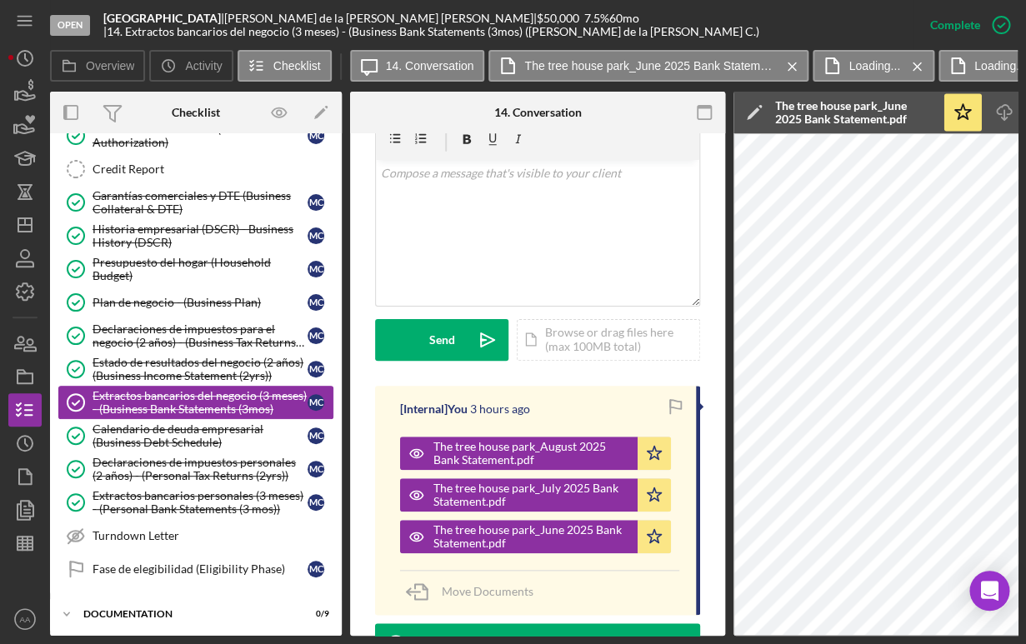
scroll to position [245, 0]
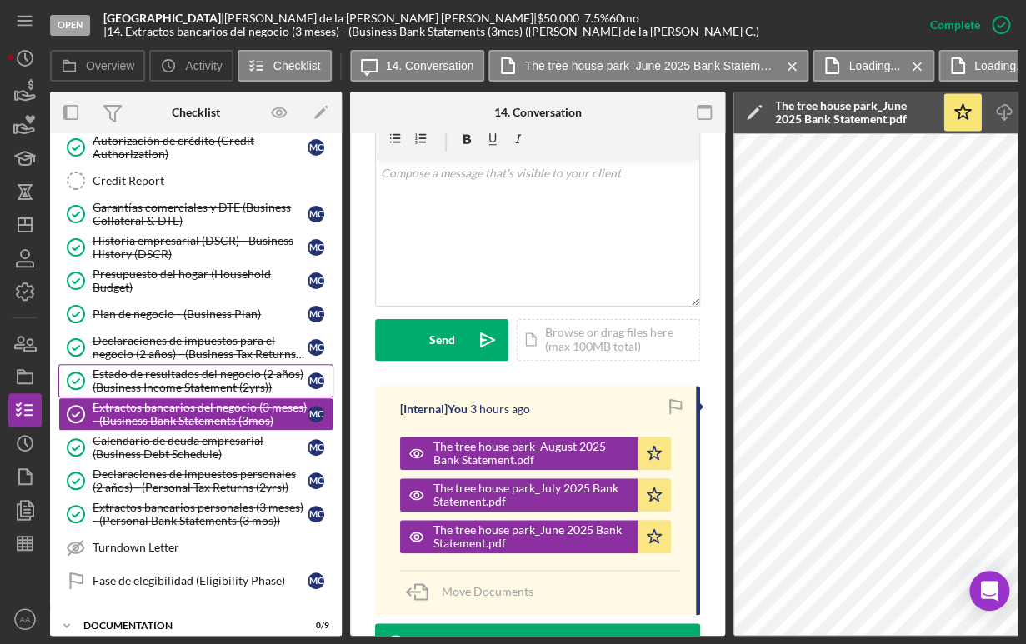
click at [124, 381] on div "Estado de resultados del negocio (2 años) (Business Income Statement (2yrs))" at bounding box center [200, 381] width 215 height 27
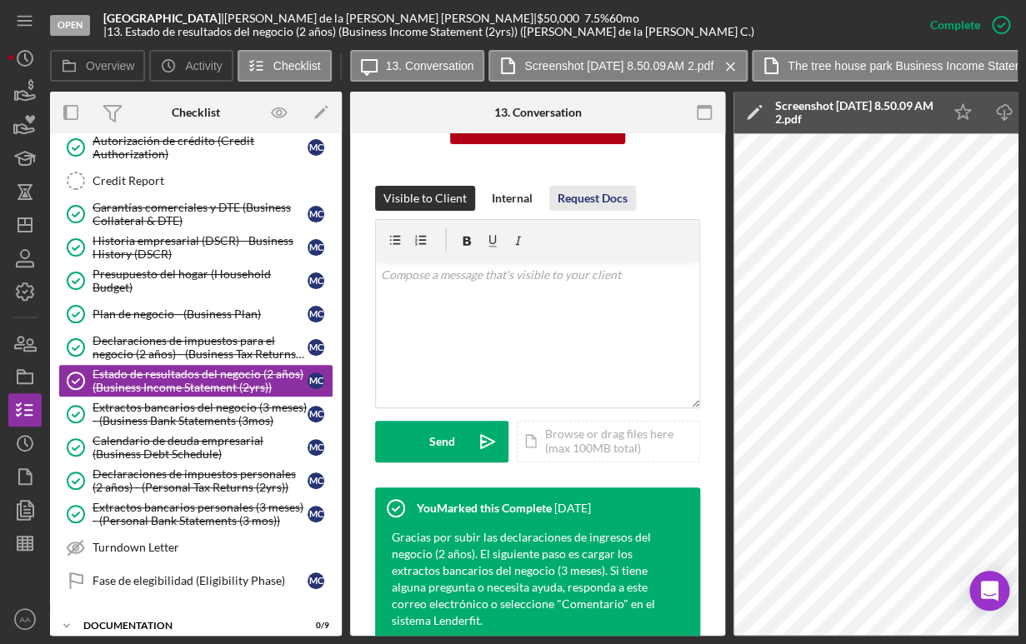
scroll to position [242, 0]
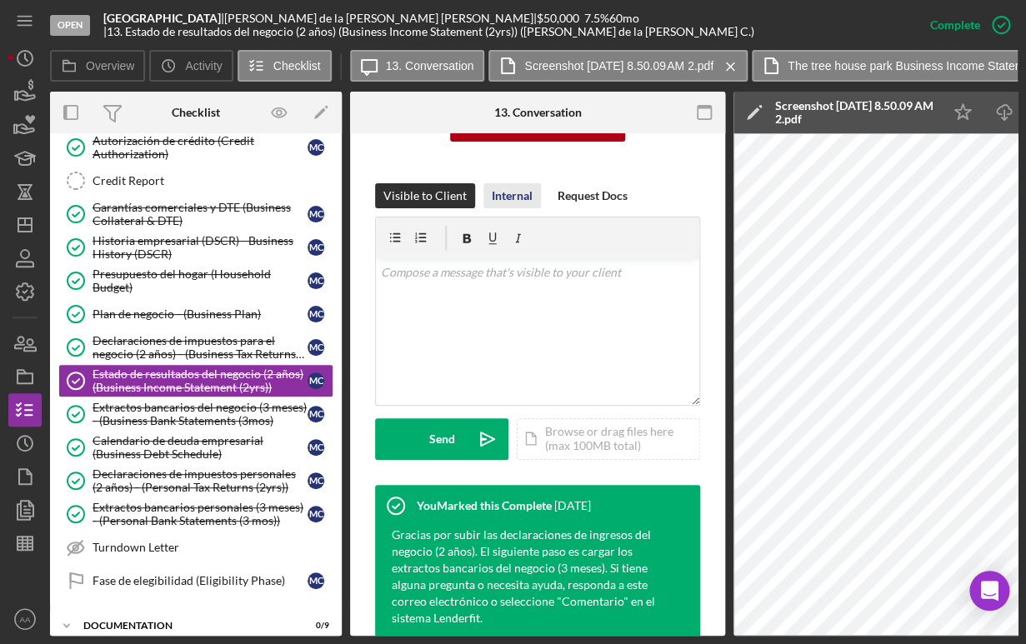
click at [522, 203] on div "Internal" at bounding box center [512, 195] width 41 height 25
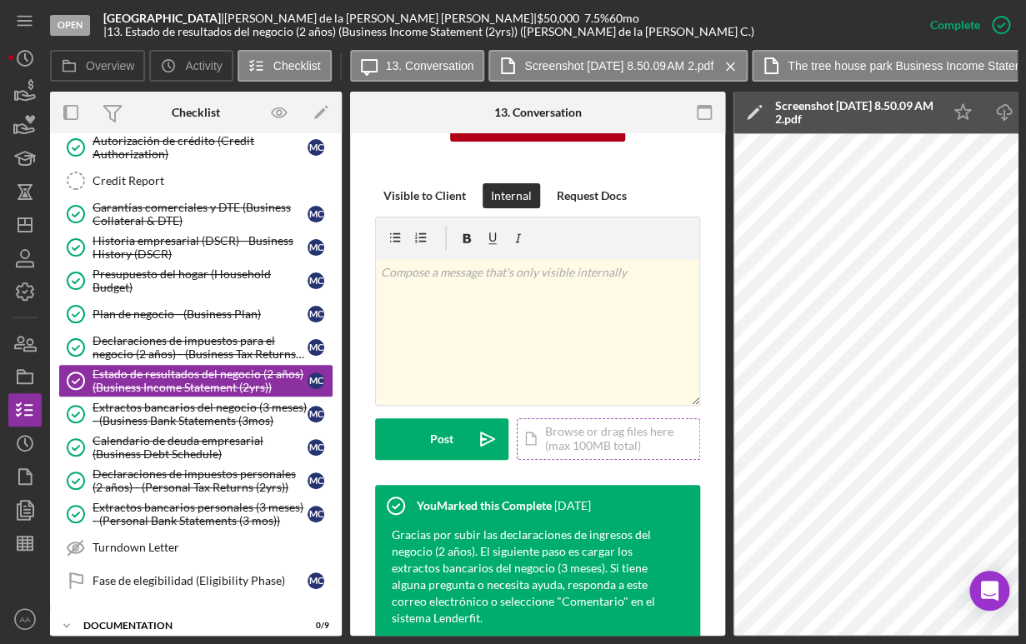
click at [622, 443] on div "Icon/Document Browse or drag files here (max 100MB total) Tap to choose files o…" at bounding box center [608, 439] width 183 height 42
click at [585, 438] on div "Icon/Document Browse or drag files here (max 100MB total) Tap to choose files o…" at bounding box center [608, 439] width 183 height 42
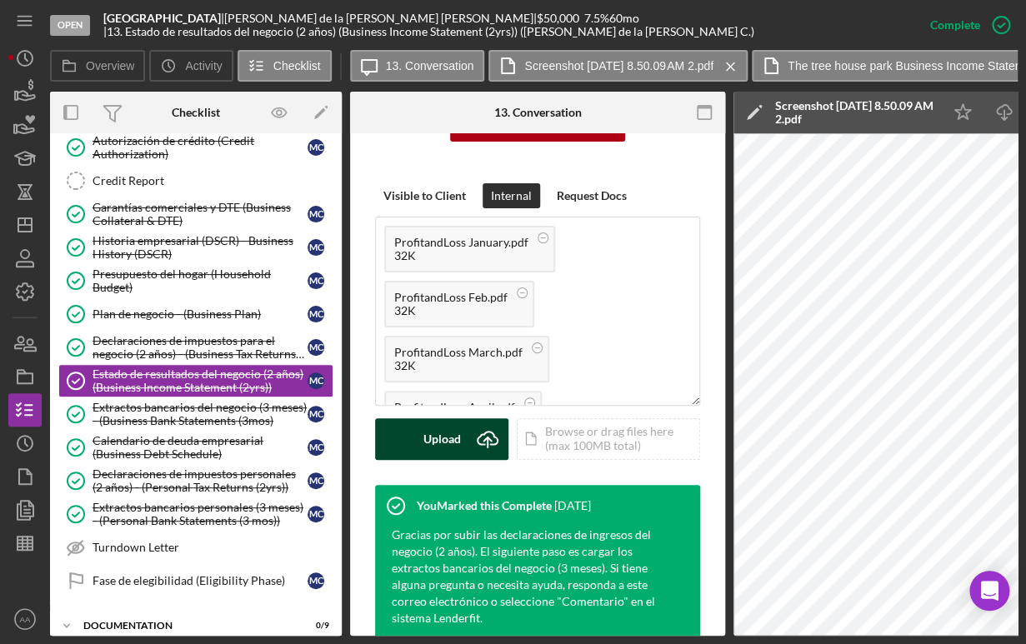
click at [444, 443] on div "Upload" at bounding box center [442, 439] width 38 height 42
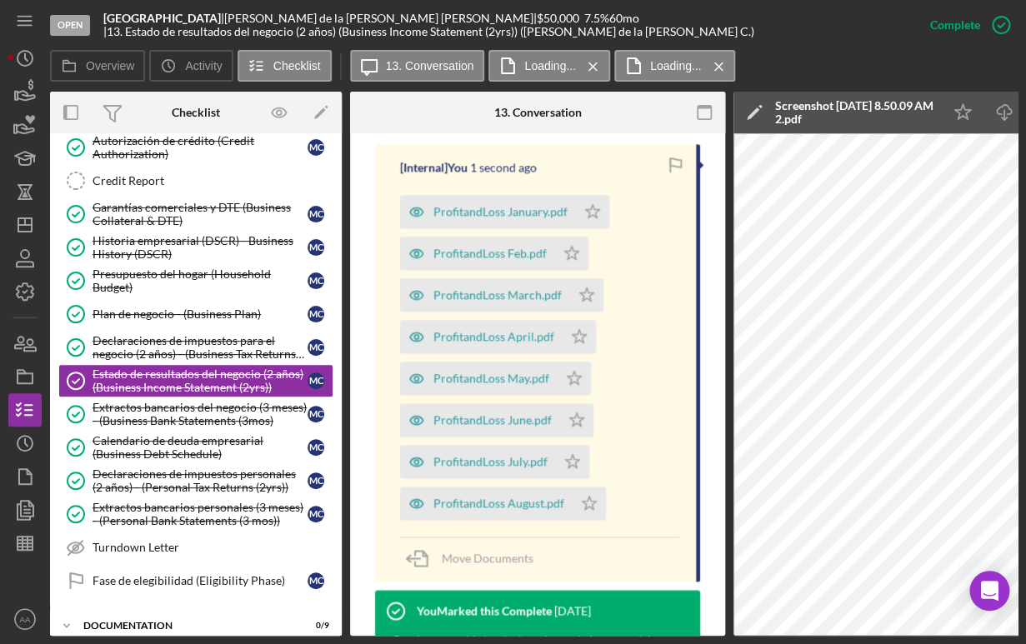
scroll to position [601, 0]
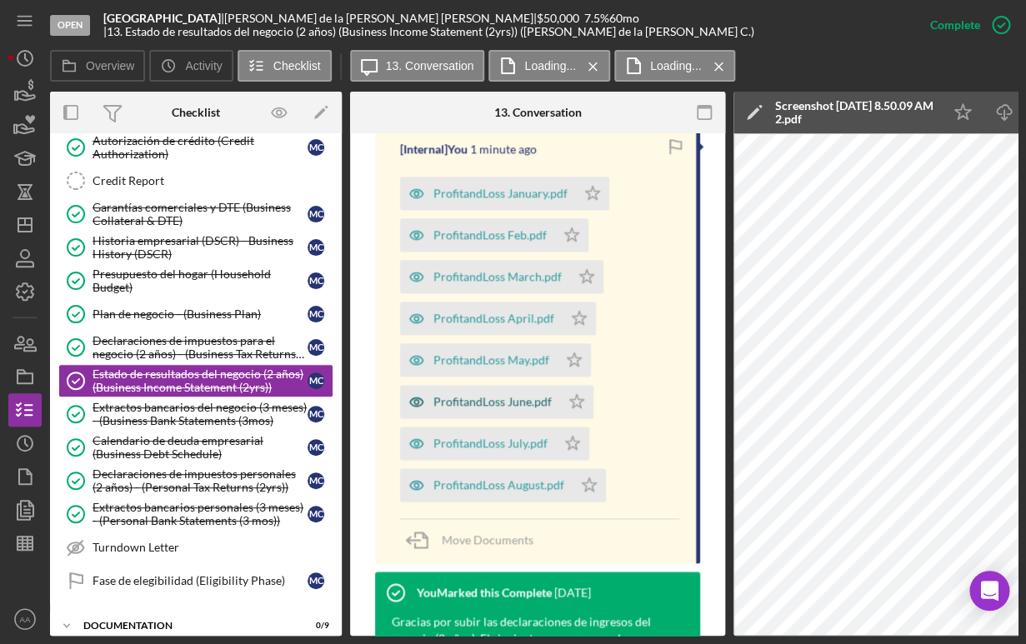
click at [531, 387] on div "ProfitandLoss June.pdf" at bounding box center [480, 401] width 160 height 33
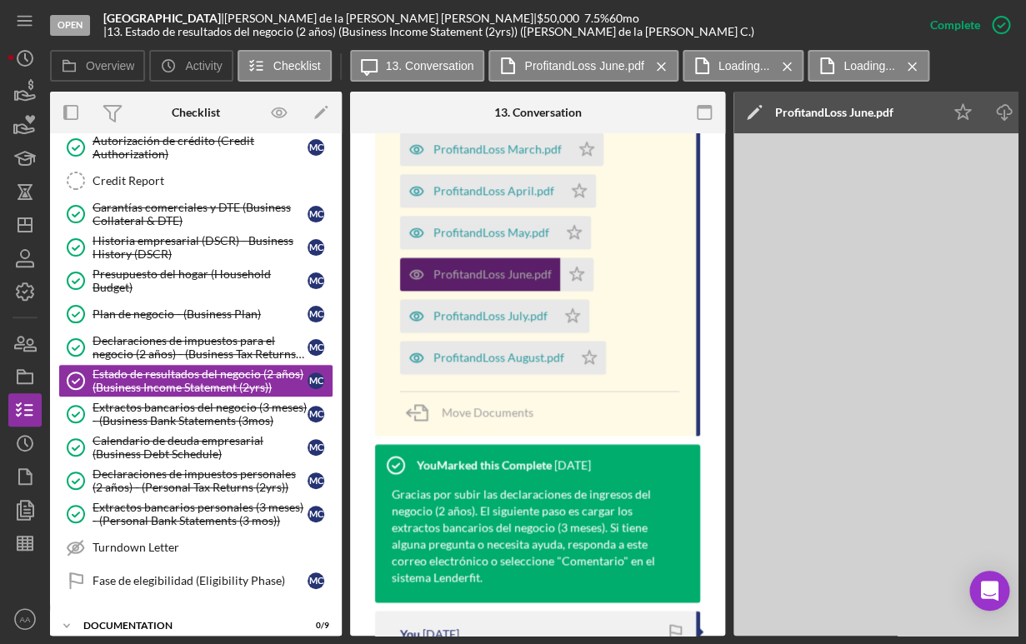
scroll to position [764, 0]
